Goal: Information Seeking & Learning: Learn about a topic

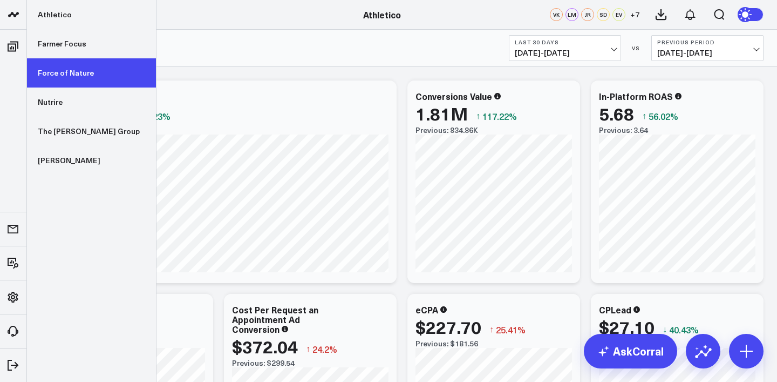
click at [62, 73] on link "Force of Nature" at bounding box center [91, 72] width 129 height 29
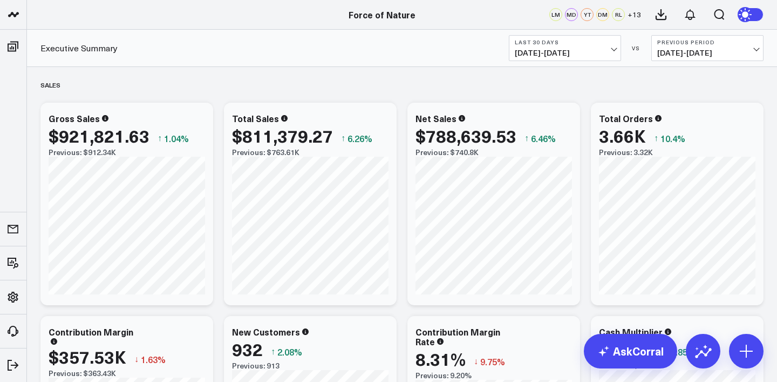
click at [570, 55] on span "[DATE] - [DATE]" at bounding box center [565, 53] width 100 height 9
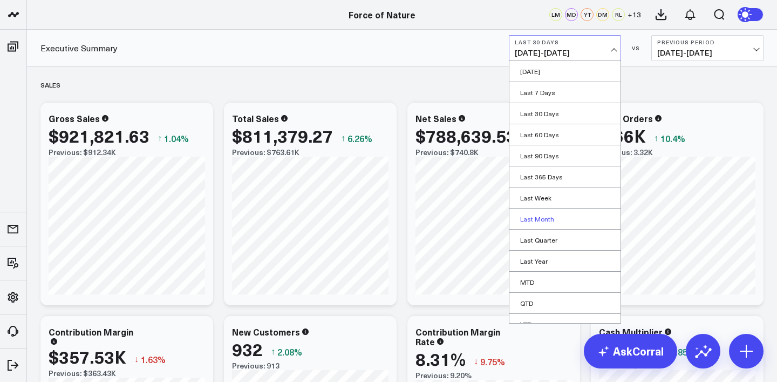
click at [542, 216] on link "Last Month" at bounding box center [564, 218] width 111 height 21
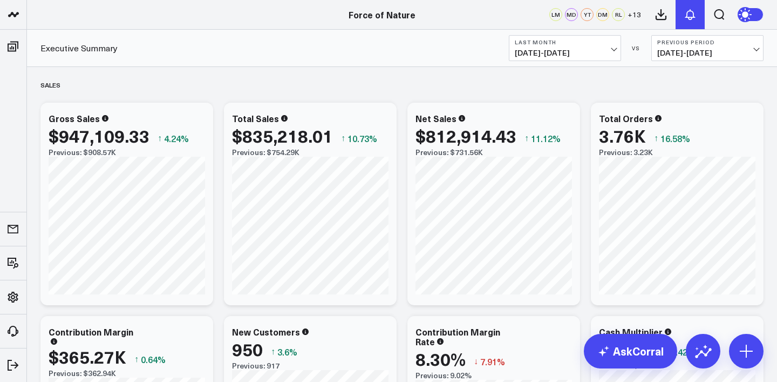
click at [686, 11] on icon at bounding box center [690, 14] width 13 height 13
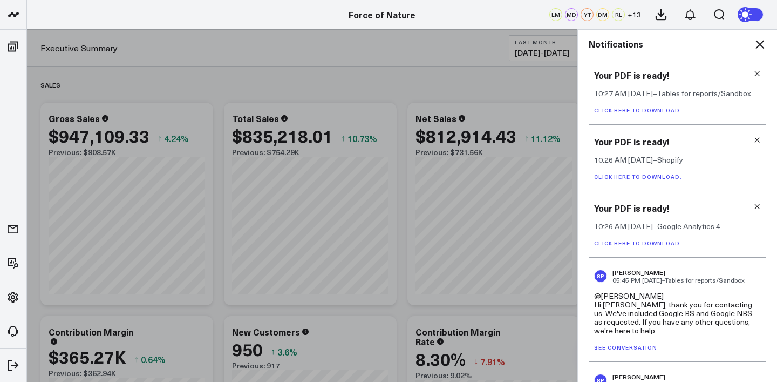
click at [764, 41] on icon at bounding box center [759, 44] width 9 height 9
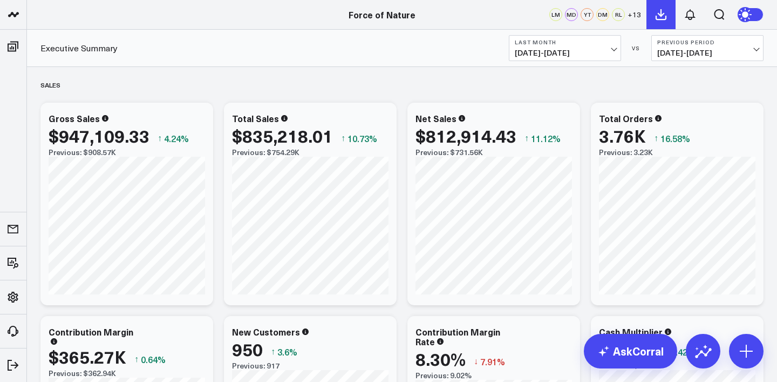
click at [661, 12] on icon at bounding box center [661, 15] width 10 height 10
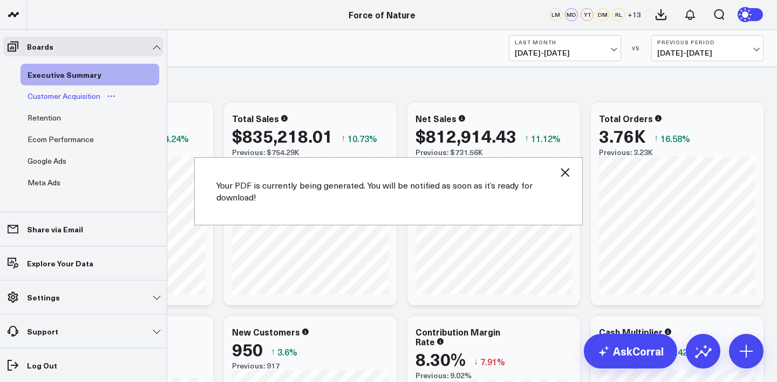
click at [41, 95] on div "Customer Acquisition" at bounding box center [64, 96] width 78 height 13
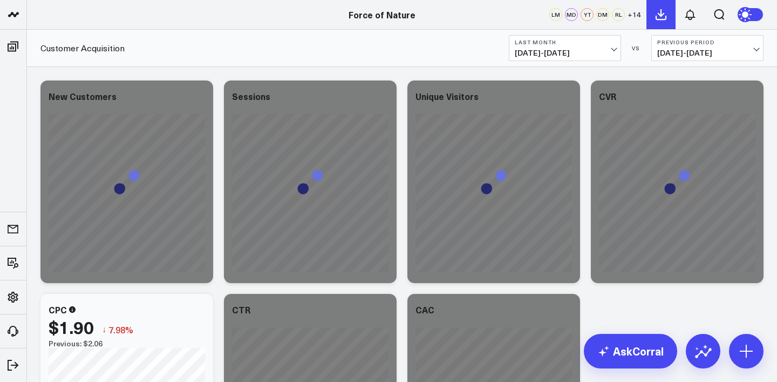
click at [655, 16] on icon at bounding box center [661, 14] width 13 height 13
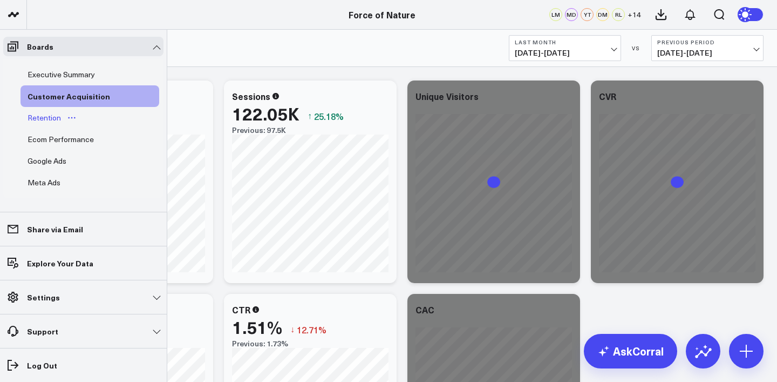
click at [37, 118] on div "Retention" at bounding box center [44, 117] width 39 height 13
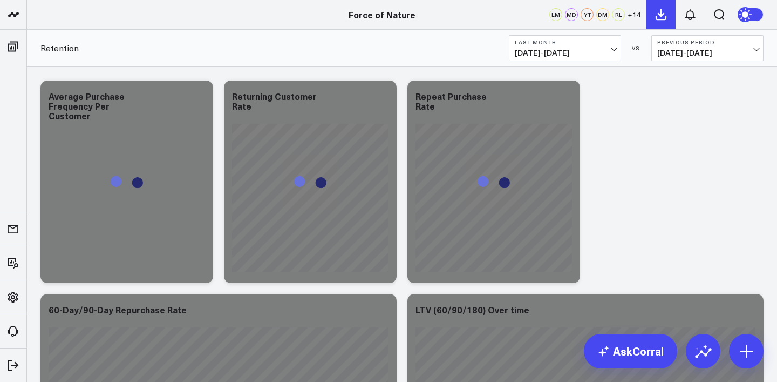
click at [656, 17] on icon at bounding box center [661, 15] width 10 height 10
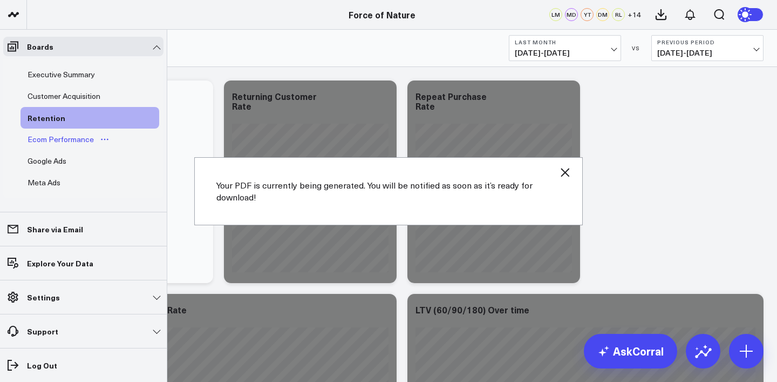
click at [36, 139] on div "Ecom Performance" at bounding box center [61, 139] width 72 height 13
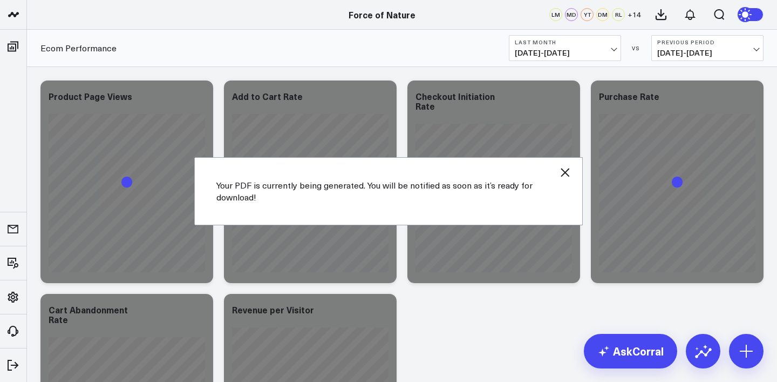
click at [571, 171] on div "Your PDF is currently being generated. You will be notified as soon as it’s rea…" at bounding box center [388, 191] width 389 height 68
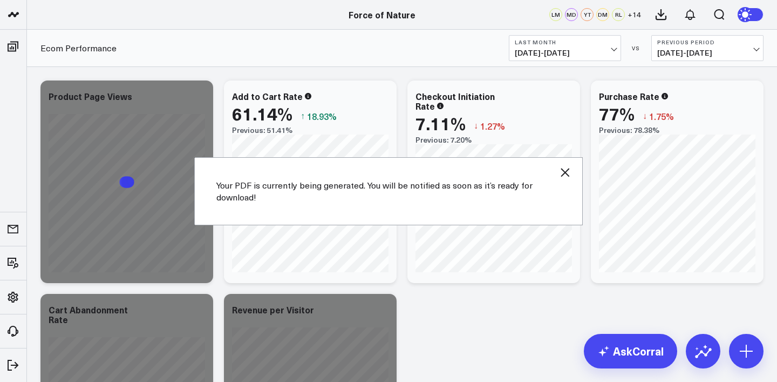
click at [559, 170] on icon "button" at bounding box center [565, 172] width 13 height 13
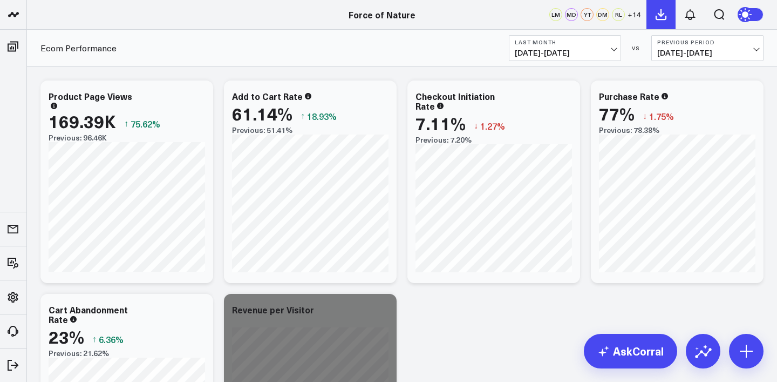
click at [665, 15] on icon at bounding box center [661, 14] width 13 height 13
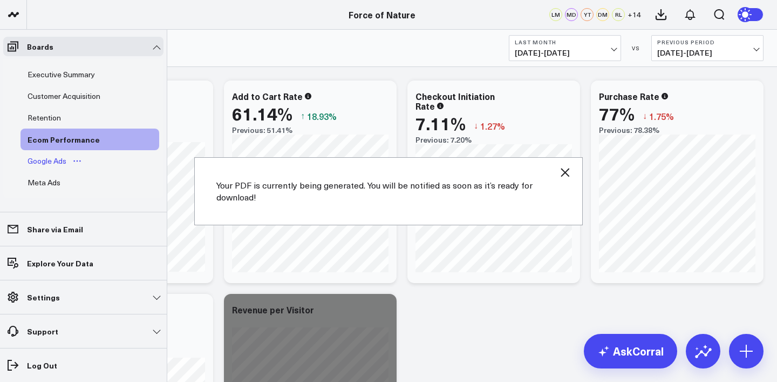
click at [32, 161] on div "Google Ads" at bounding box center [47, 160] width 44 height 13
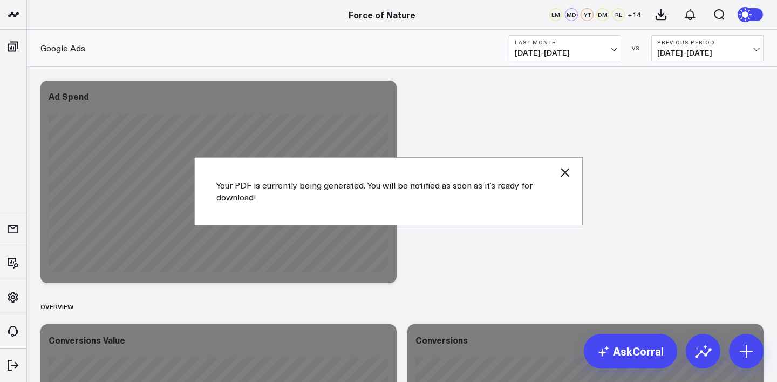
click at [563, 179] on div "Your PDF is currently being generated. You will be notified as soon as it’s rea…" at bounding box center [388, 191] width 389 height 68
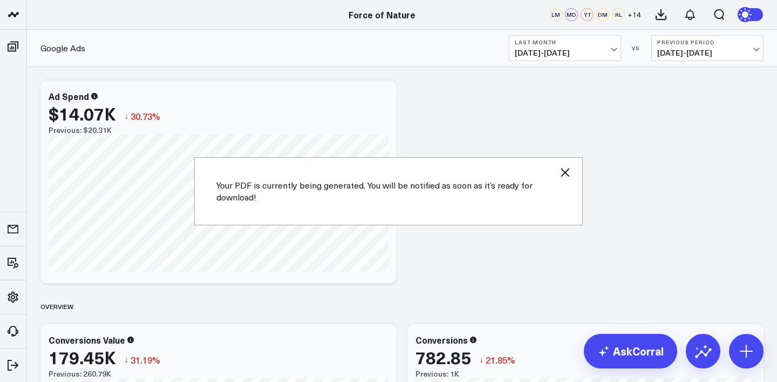
click at [565, 171] on icon "button" at bounding box center [565, 172] width 13 height 13
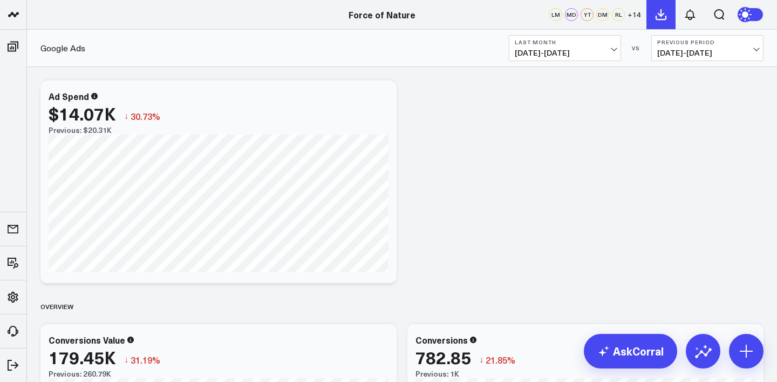
click at [656, 9] on icon at bounding box center [661, 14] width 13 height 13
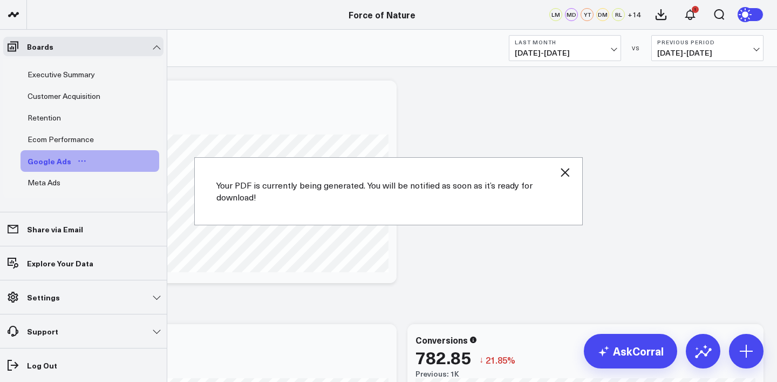
scroll to position [66, 0]
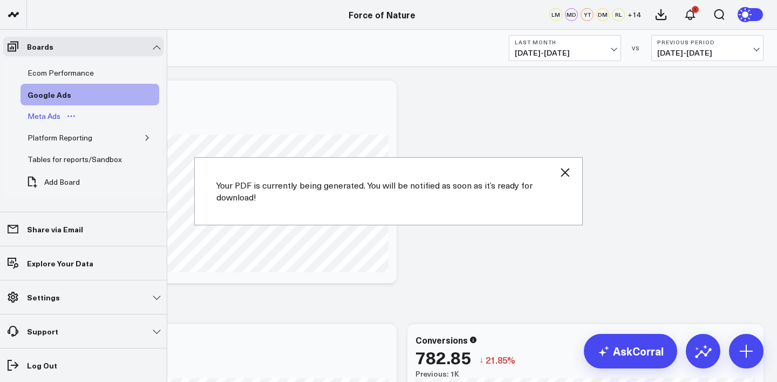
click at [46, 113] on div "Meta Ads" at bounding box center [44, 116] width 38 height 13
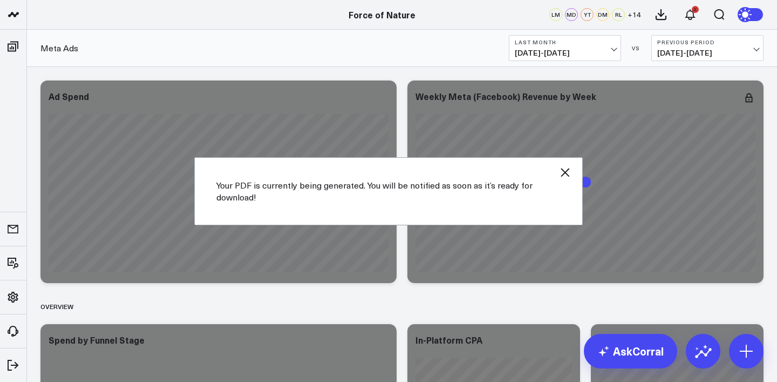
click at [573, 167] on div "Your PDF is currently being generated. You will be notified as soon as it’s rea…" at bounding box center [388, 191] width 389 height 68
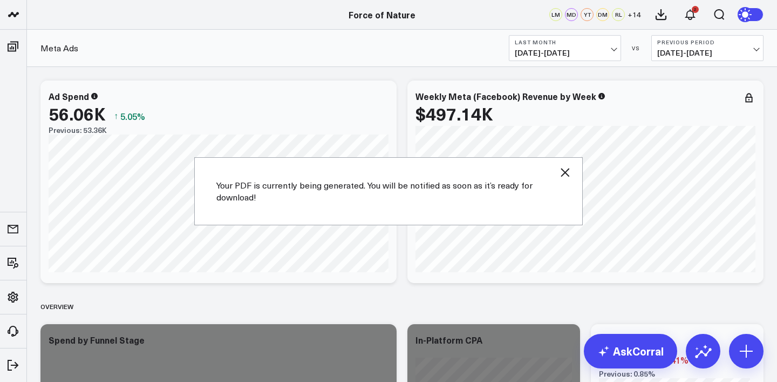
click at [563, 173] on icon "button" at bounding box center [565, 172] width 13 height 13
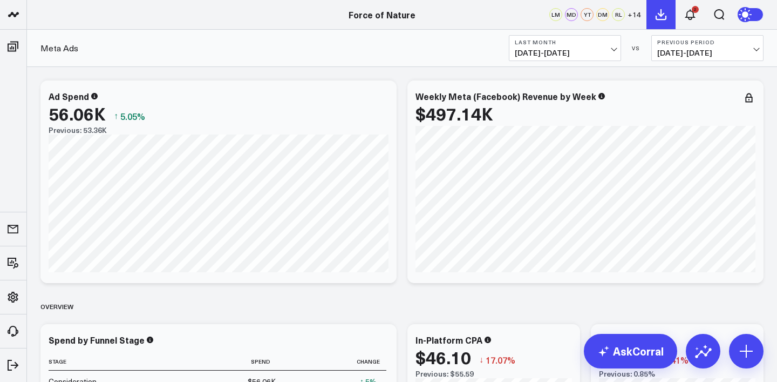
click at [660, 8] on icon at bounding box center [661, 14] width 13 height 13
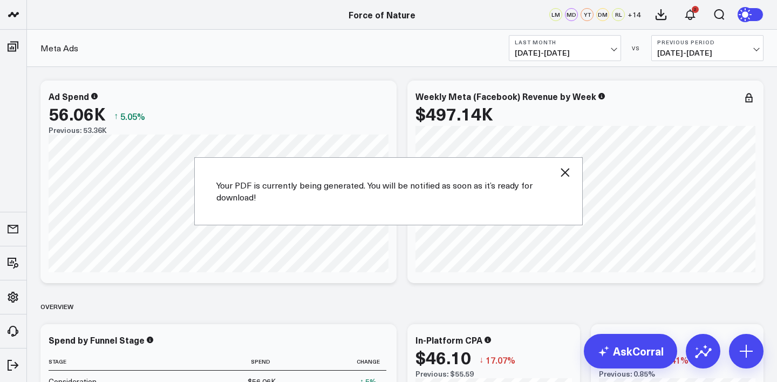
scroll to position [51, 0]
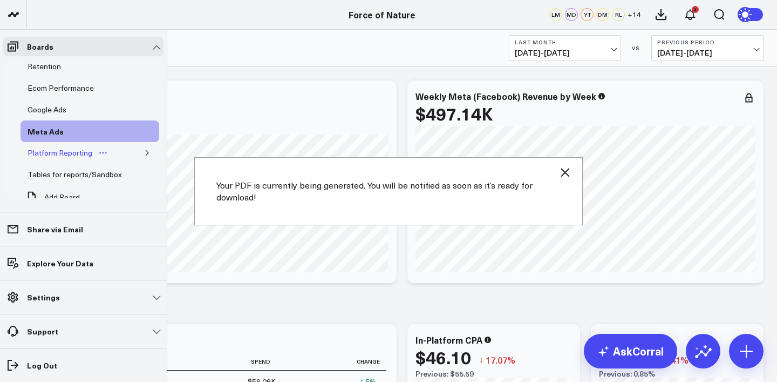
click at [60, 148] on div "Platform Reporting" at bounding box center [60, 152] width 70 height 13
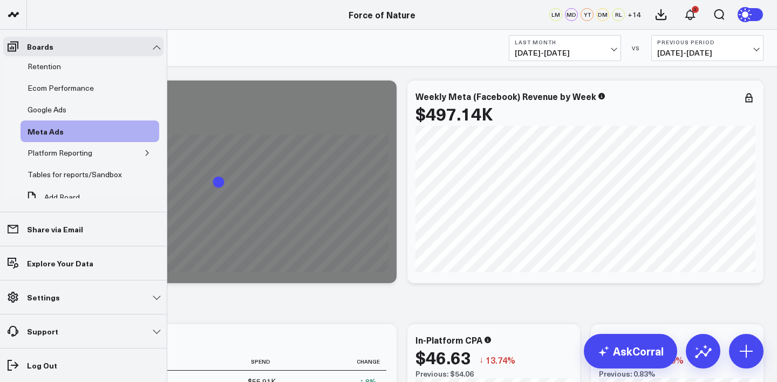
scroll to position [44, 0]
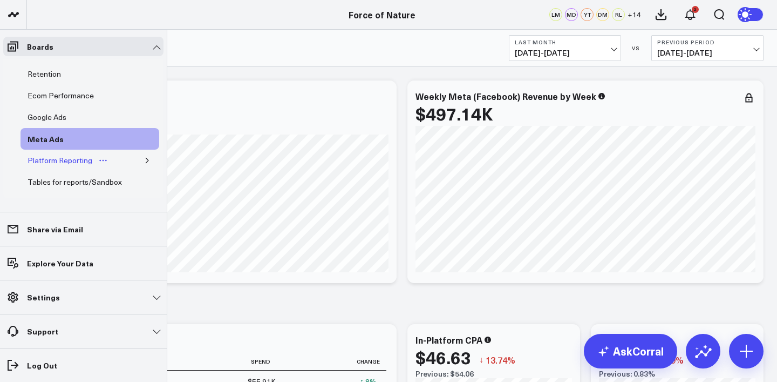
click at [50, 162] on div "Platform Reporting" at bounding box center [60, 160] width 70 height 13
click at [131, 160] on div "Platform Reporting" at bounding box center [90, 160] width 139 height 22
click at [144, 160] on icon "button" at bounding box center [147, 160] width 6 height 6
click at [60, 187] on div "Google Analytics 4" at bounding box center [67, 181] width 69 height 13
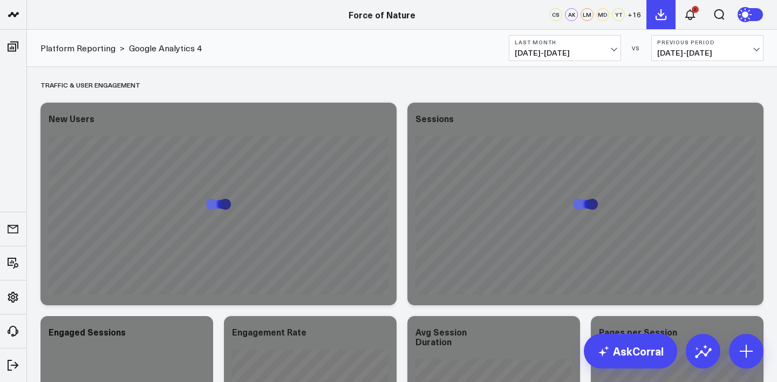
click at [660, 14] on icon at bounding box center [661, 15] width 10 height 10
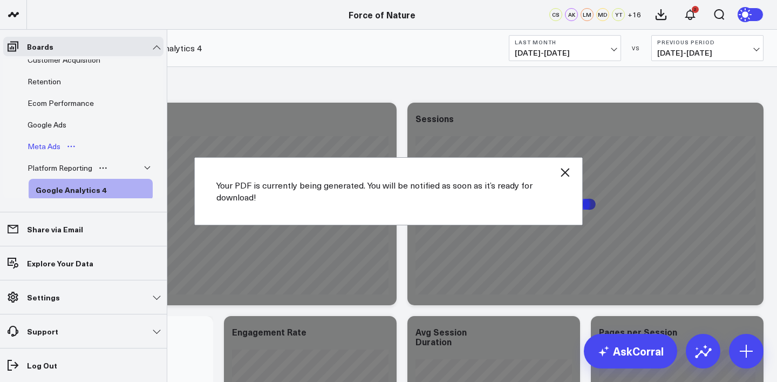
scroll to position [110, 0]
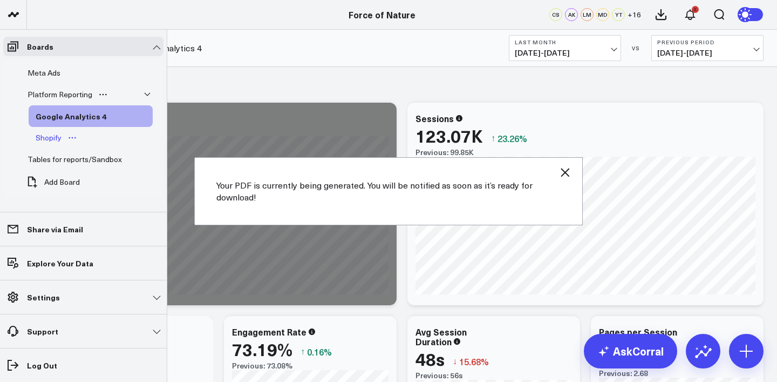
click at [53, 142] on div "Shopify" at bounding box center [48, 137] width 31 height 13
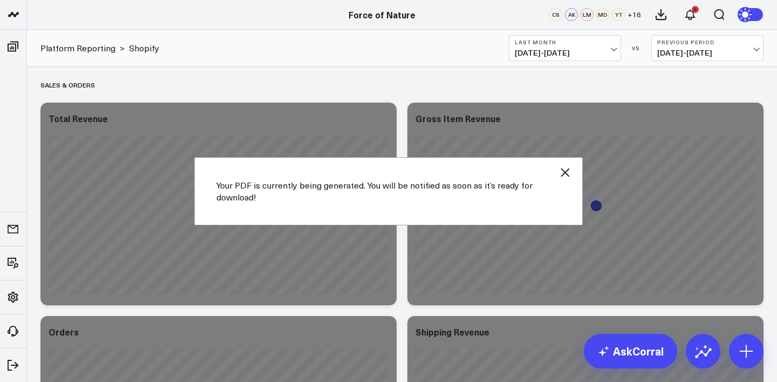
click at [570, 174] on icon "button" at bounding box center [565, 172] width 13 height 13
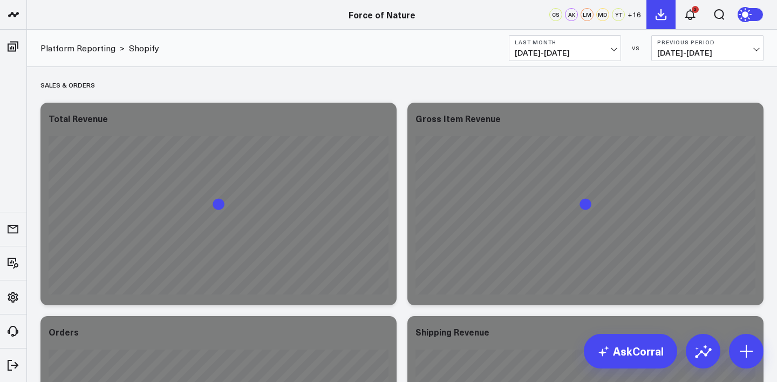
click at [662, 16] on icon at bounding box center [661, 14] width 13 height 13
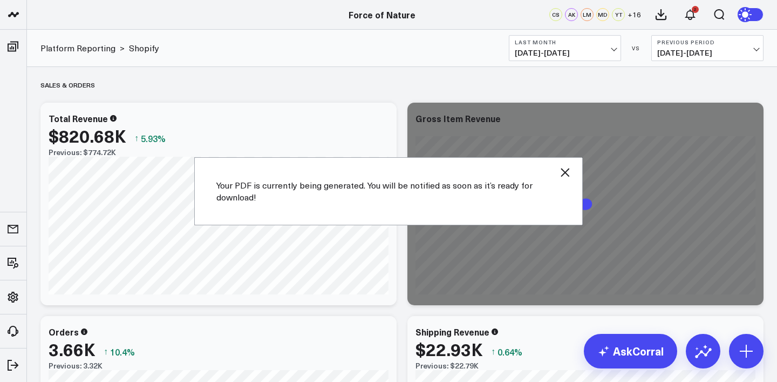
scroll to position [94, 0]
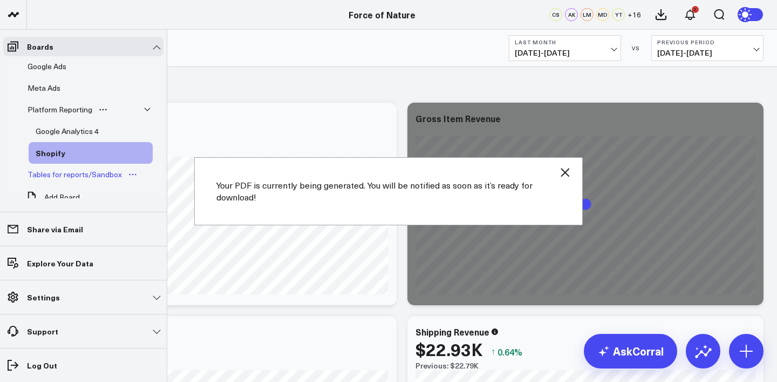
click at [53, 174] on div "Tables for reports/Sandbox" at bounding box center [75, 174] width 100 height 13
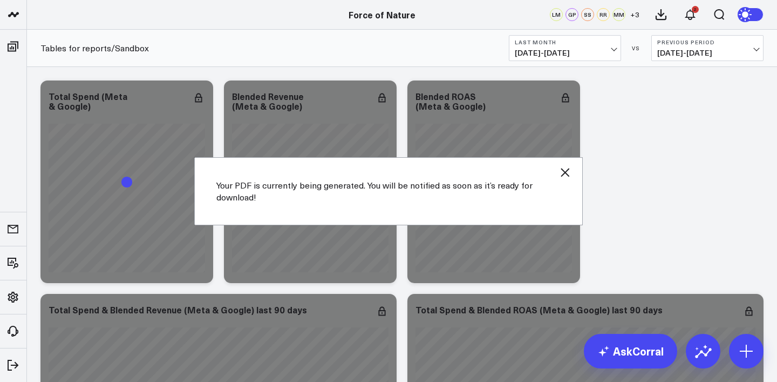
click at [573, 165] on div "Your PDF is currently being generated. You will be notified as soon as it’s rea…" at bounding box center [388, 191] width 389 height 68
click at [568, 172] on icon "button" at bounding box center [565, 172] width 13 height 13
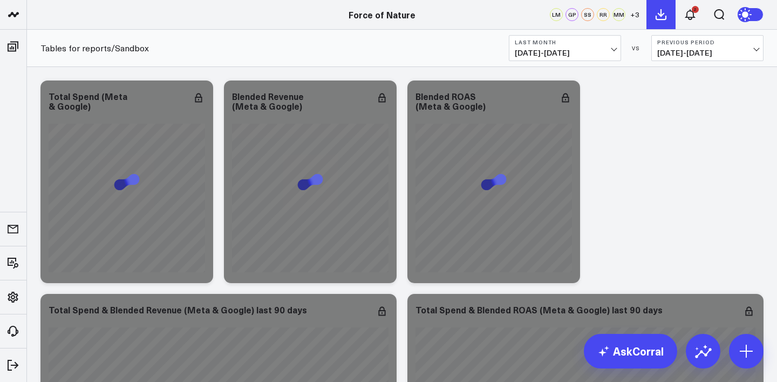
click at [661, 17] on icon at bounding box center [661, 14] width 13 height 13
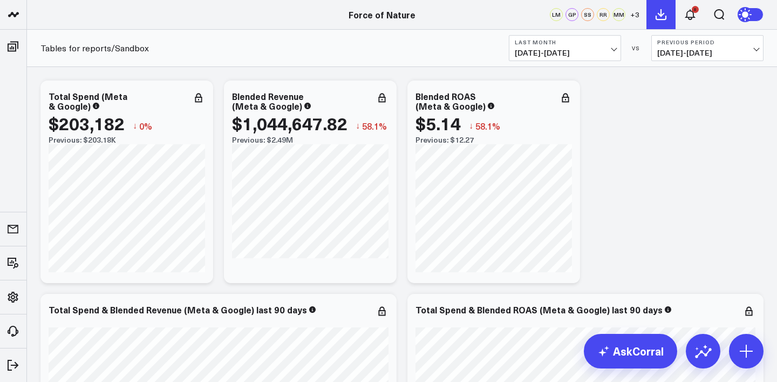
click at [663, 21] on icon at bounding box center [661, 14] width 13 height 13
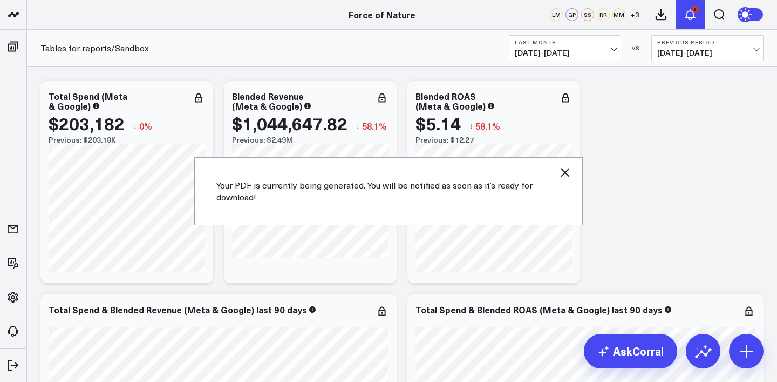
click at [693, 16] on icon at bounding box center [690, 15] width 9 height 10
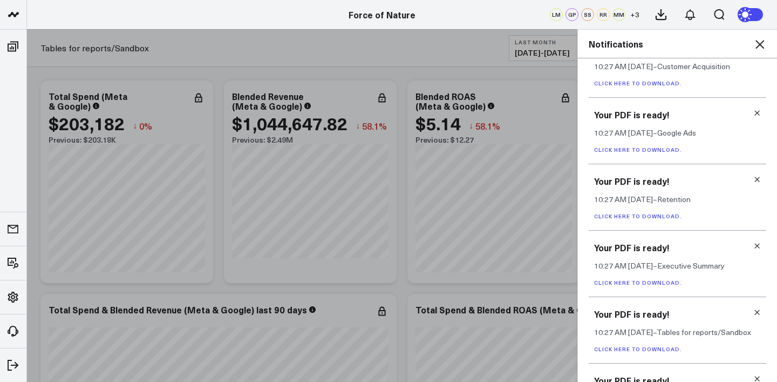
scroll to position [290, 0]
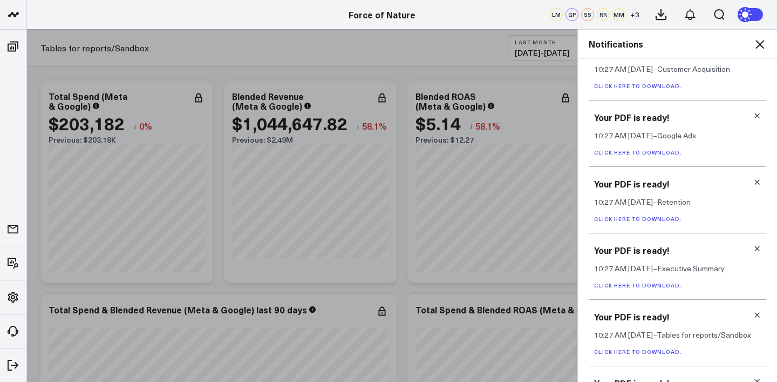
click at [653, 288] on link "Click here to download." at bounding box center [638, 285] width 88 height 8
click at [644, 217] on link "Click here to download." at bounding box center [638, 219] width 88 height 8
click at [656, 156] on link "Click here to download." at bounding box center [638, 152] width 88 height 8
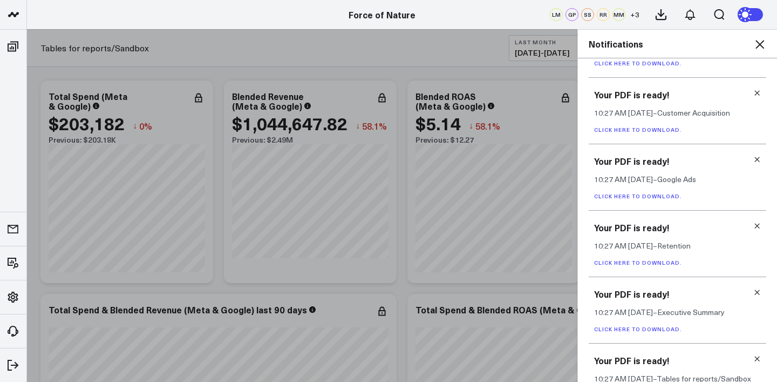
scroll to position [288, 0]
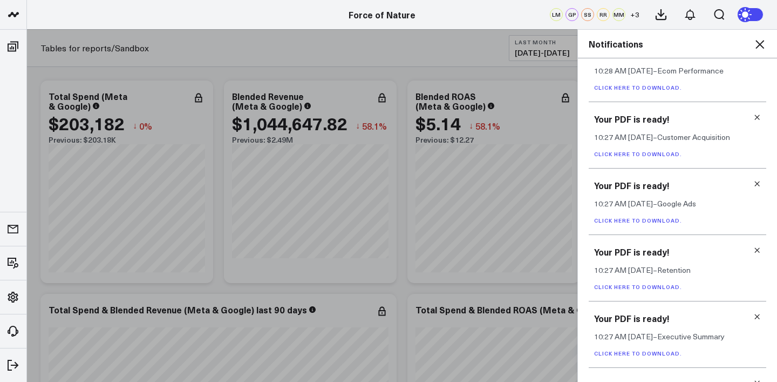
click at [646, 155] on link "Click here to download." at bounding box center [638, 154] width 88 height 8
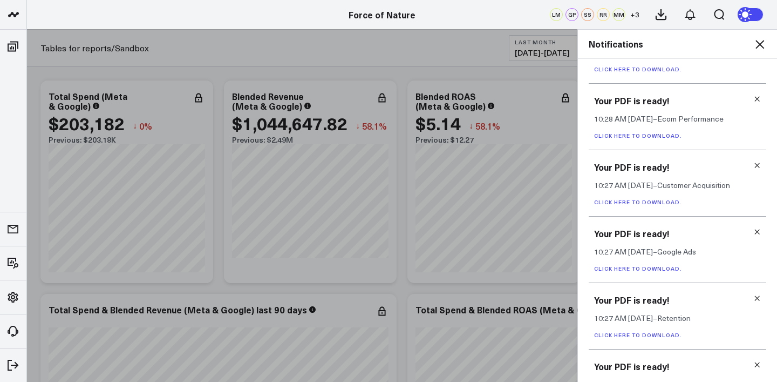
scroll to position [230, 0]
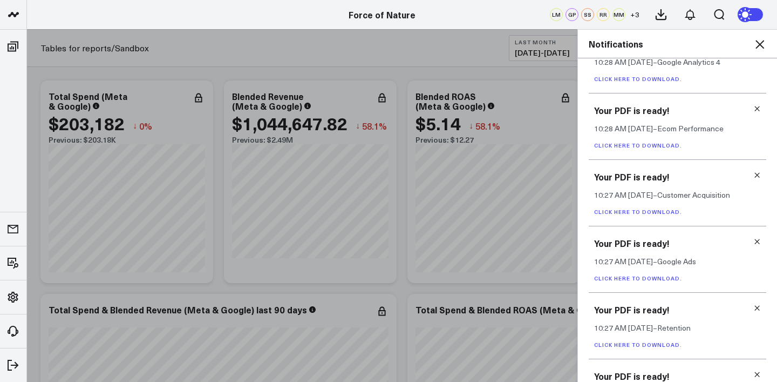
click at [632, 145] on link "Click here to download." at bounding box center [638, 145] width 88 height 8
click at [636, 146] on link "Click here to download." at bounding box center [638, 146] width 88 height 8
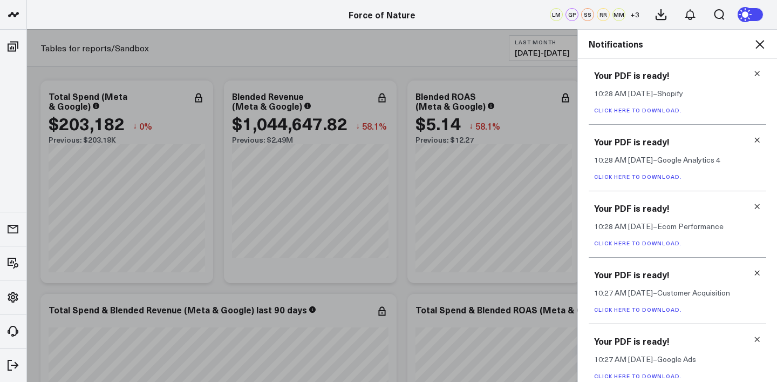
scroll to position [124, 0]
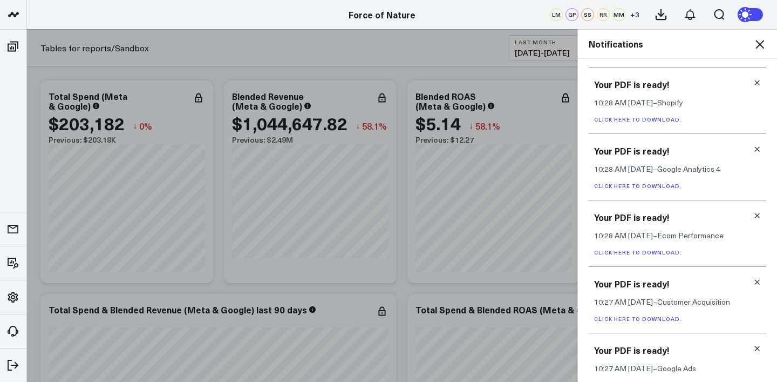
click at [653, 121] on link "Click here to download." at bounding box center [638, 119] width 88 height 8
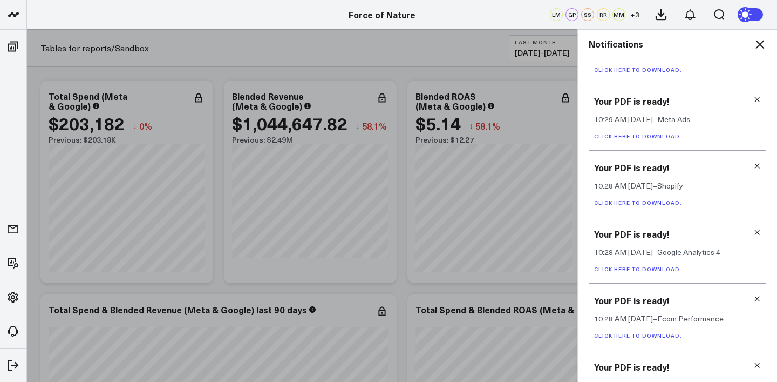
scroll to position [37, 0]
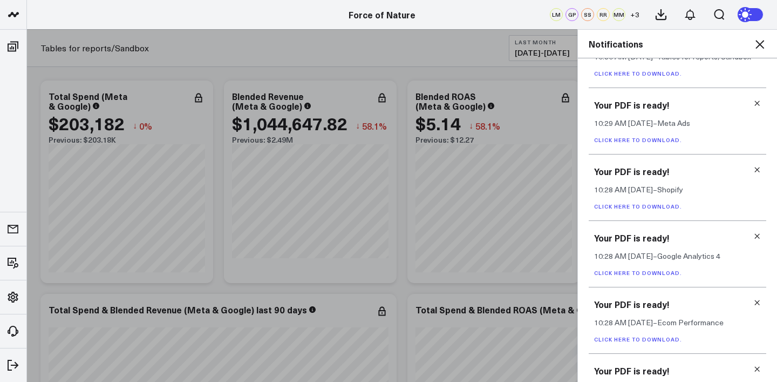
click at [652, 141] on link "Click here to download." at bounding box center [638, 140] width 88 height 8
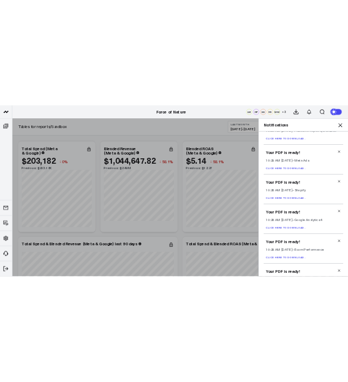
scroll to position [0, 0]
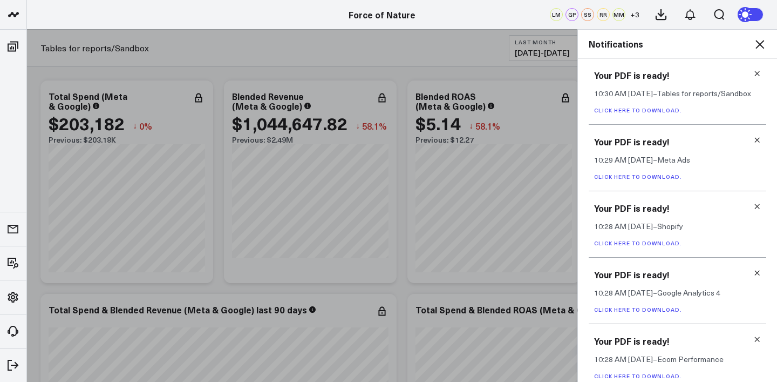
click at [629, 108] on link "Click here to download." at bounding box center [638, 110] width 88 height 8
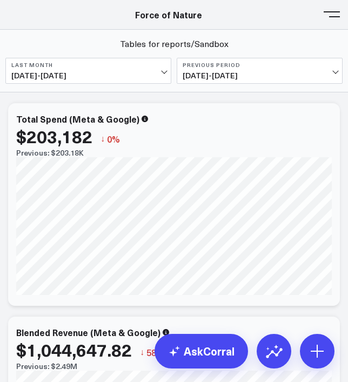
click at [328, 15] on button at bounding box center [331, 13] width 16 height 16
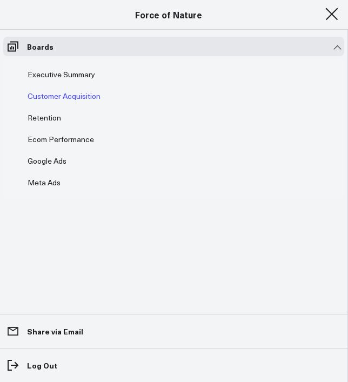
click at [44, 98] on div "Customer Acquisition" at bounding box center [64, 96] width 78 height 13
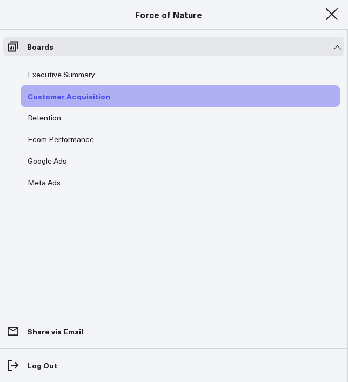
click at [65, 99] on div "Customer Acquisition" at bounding box center [69, 96] width 88 height 13
click at [332, 10] on button at bounding box center [331, 13] width 16 height 16
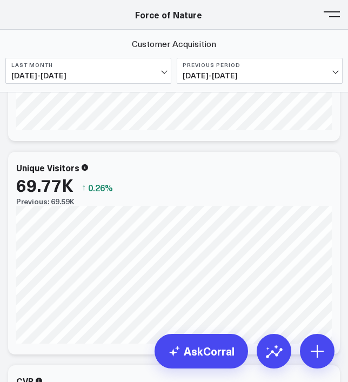
scroll to position [414, 0]
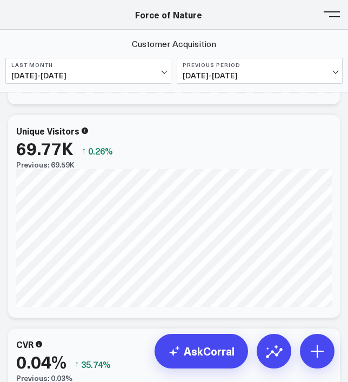
click at [329, 13] on span at bounding box center [331, 13] width 16 height 1
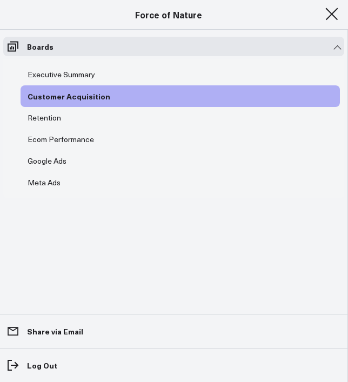
scroll to position [352, 0]
click at [45, 76] on div "Executive Summary" at bounding box center [61, 74] width 73 height 13
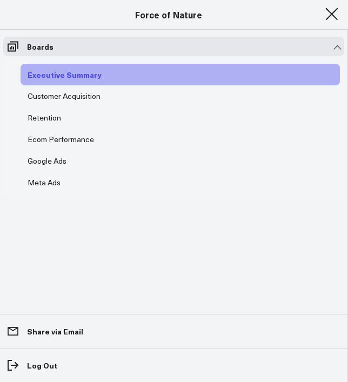
click at [78, 76] on div "Executive Summary" at bounding box center [64, 74] width 79 height 13
click at [333, 9] on button at bounding box center [331, 13] width 16 height 16
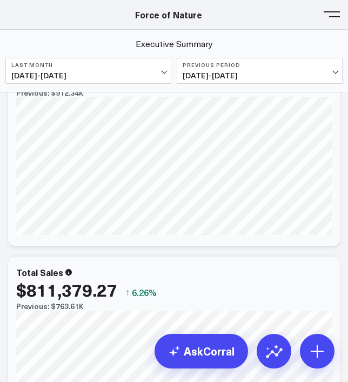
scroll to position [130, 0]
